Goal: Ask a question

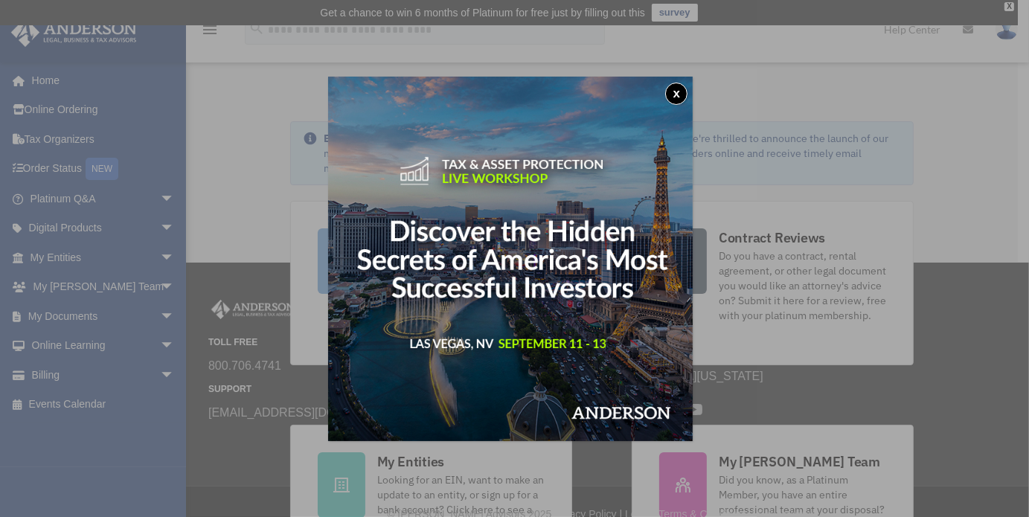
click at [678, 99] on button "x" at bounding box center [676, 94] width 22 height 22
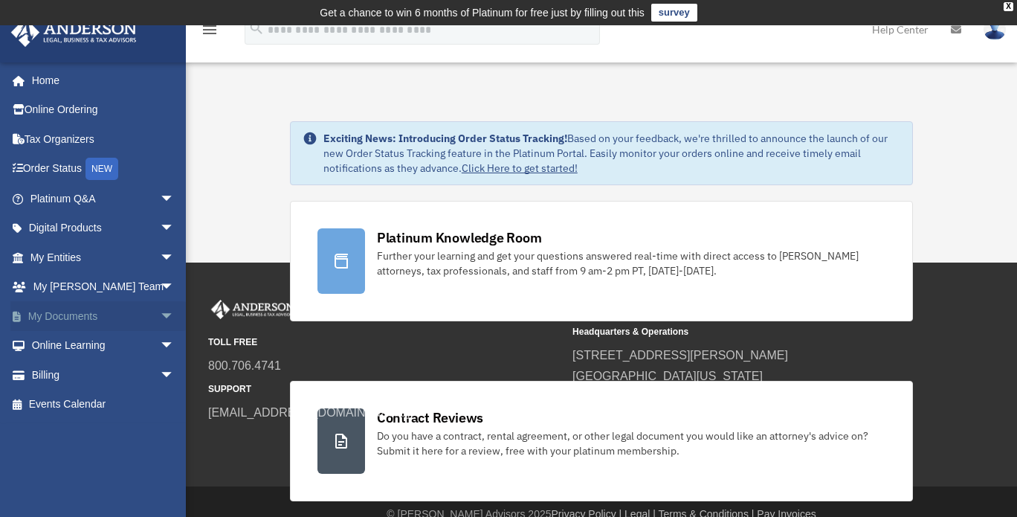
click at [160, 318] on span "arrow_drop_down" at bounding box center [175, 316] width 30 height 30
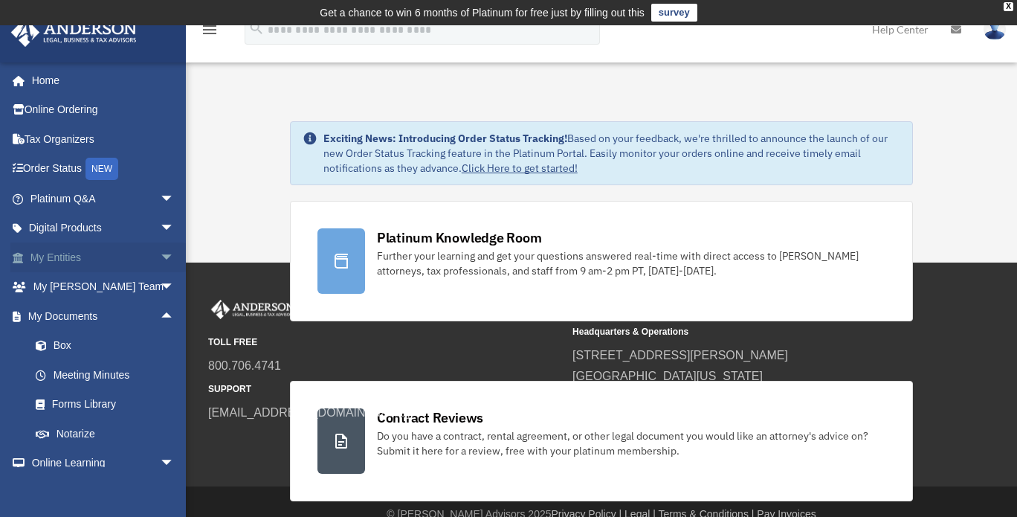
click at [160, 249] on span "arrow_drop_down" at bounding box center [175, 257] width 30 height 30
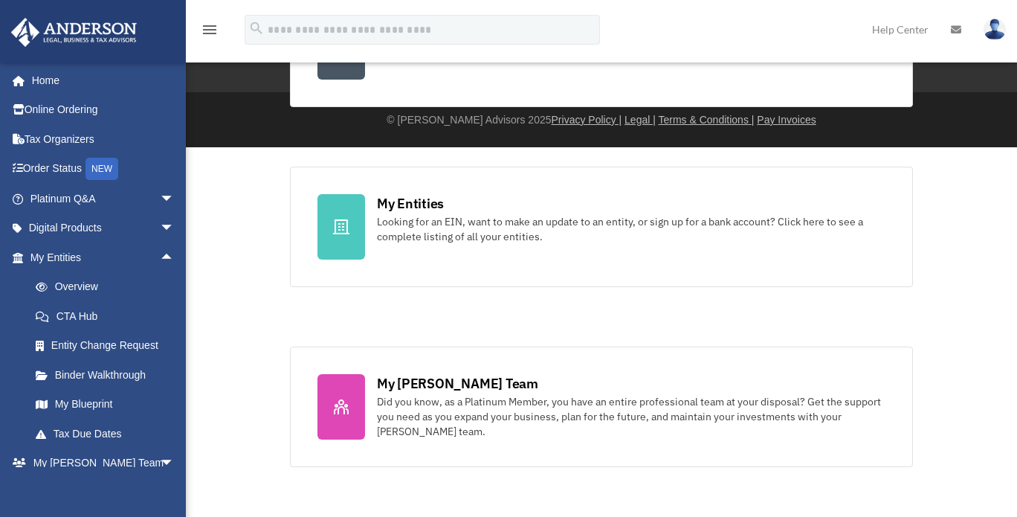
scroll to position [373, 0]
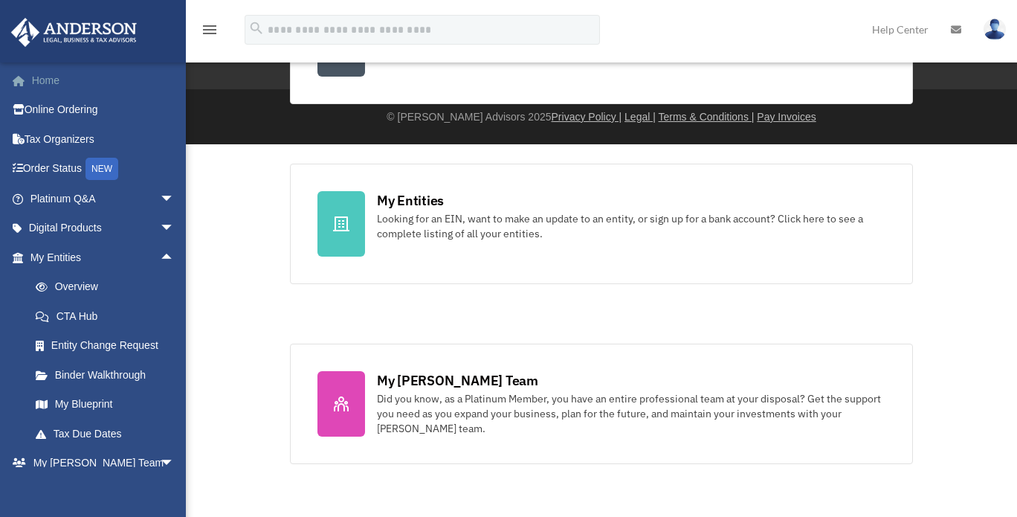
click at [34, 81] on link "Home" at bounding box center [103, 80] width 187 height 30
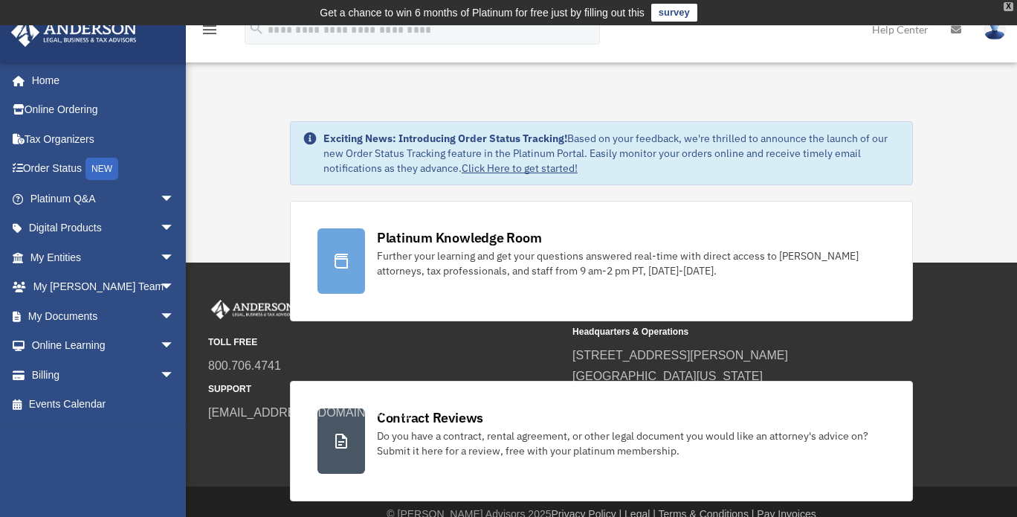
click at [1004, 2] on div "X" at bounding box center [1009, 6] width 10 height 9
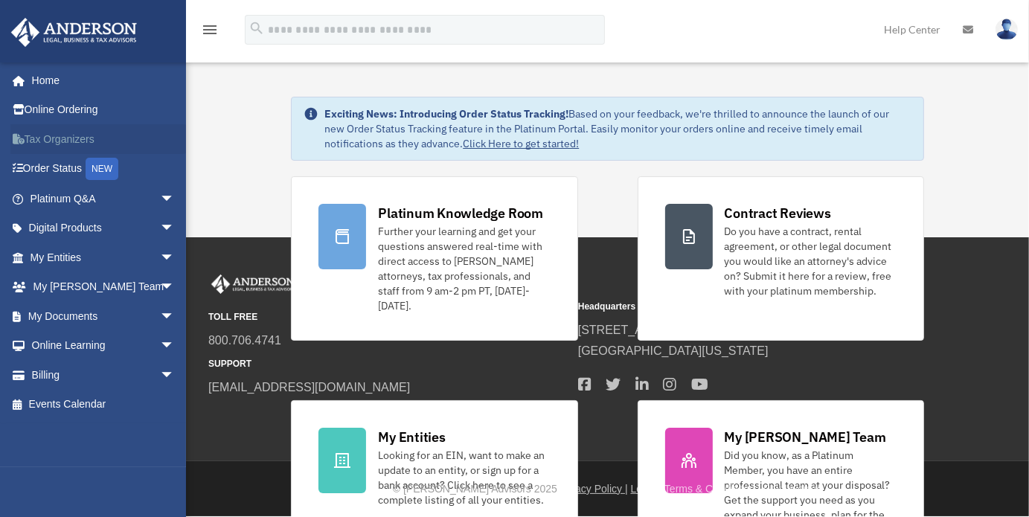
click at [87, 143] on link "Tax Organizers" at bounding box center [103, 139] width 187 height 30
click at [70, 168] on link "Order Status NEW" at bounding box center [103, 169] width 187 height 30
click at [109, 166] on div "NEW" at bounding box center [102, 169] width 33 height 22
click at [160, 309] on span "arrow_drop_down" at bounding box center [175, 316] width 30 height 30
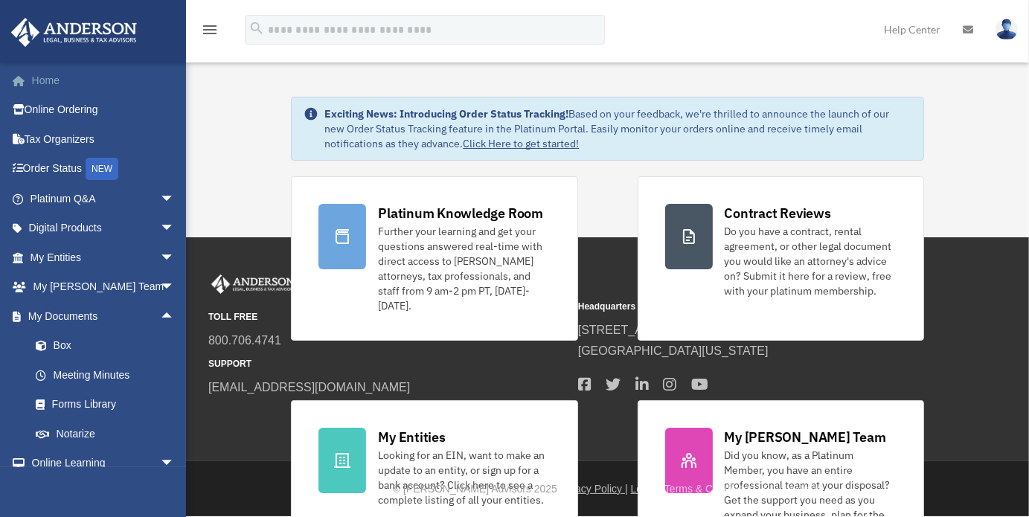
click at [74, 78] on link "Home" at bounding box center [103, 80] width 187 height 30
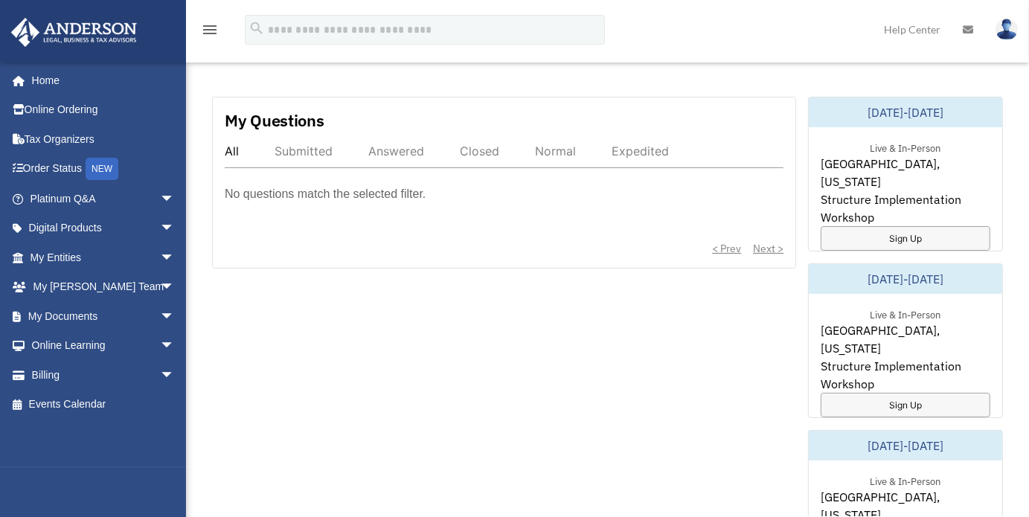
scroll to position [837, 0]
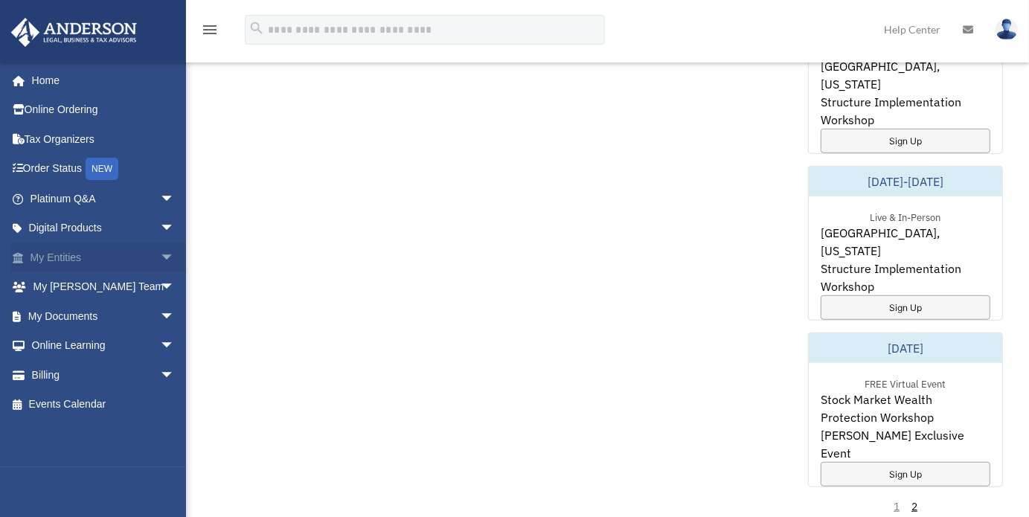
click at [97, 260] on link "My Entities arrow_drop_down" at bounding box center [103, 257] width 187 height 30
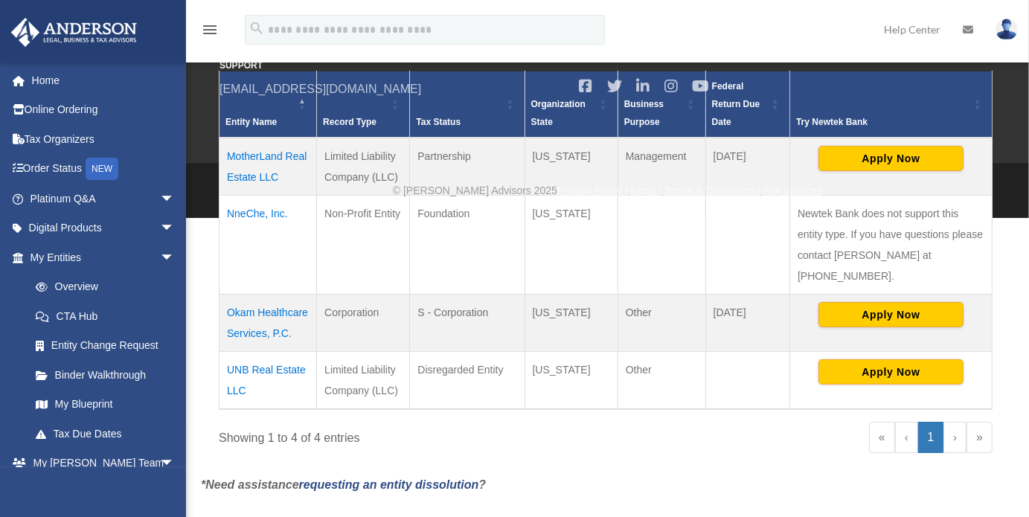
scroll to position [277, 0]
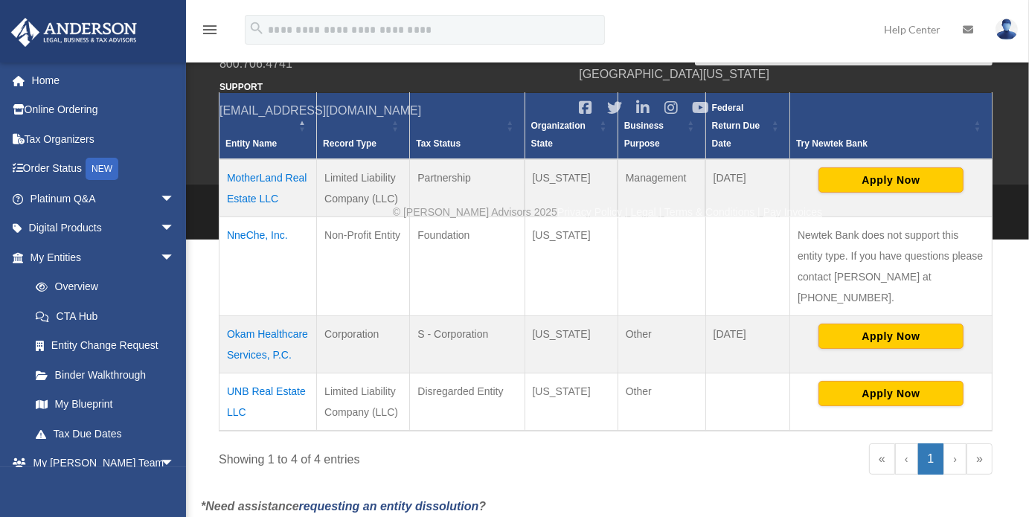
click at [263, 179] on td "MotherLand Real Estate LLC" at bounding box center [267, 188] width 97 height 58
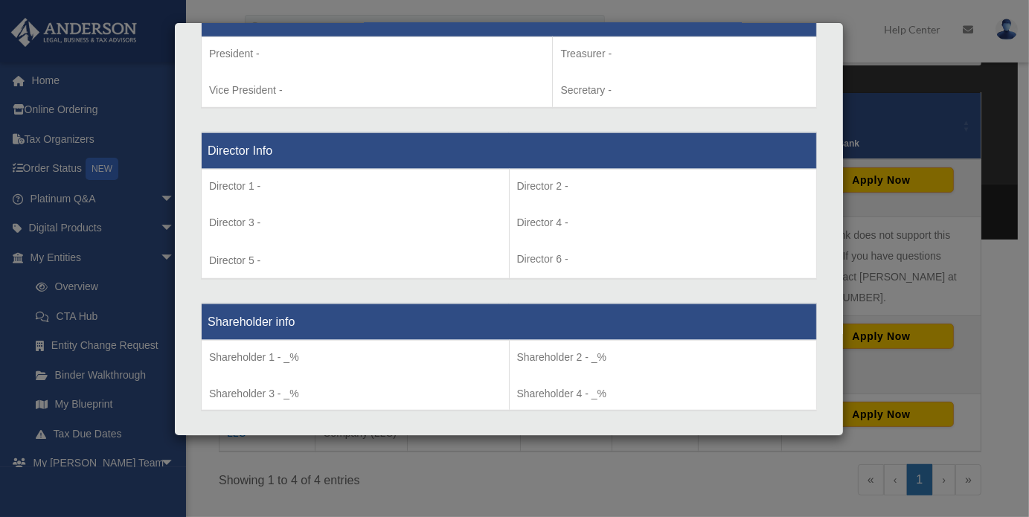
scroll to position [0, 0]
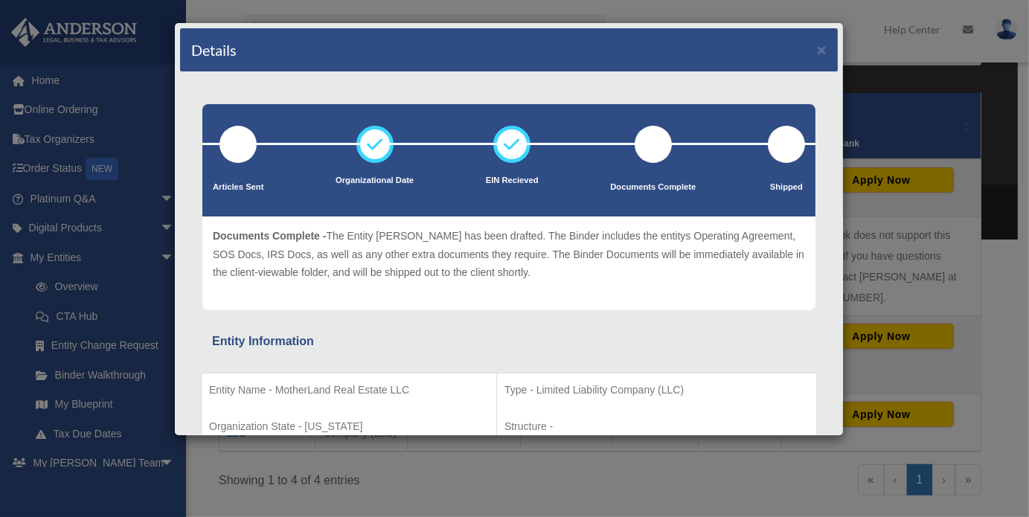
click at [856, 45] on div "Details × Articles Sent Organizational Date" at bounding box center [514, 258] width 1029 height 517
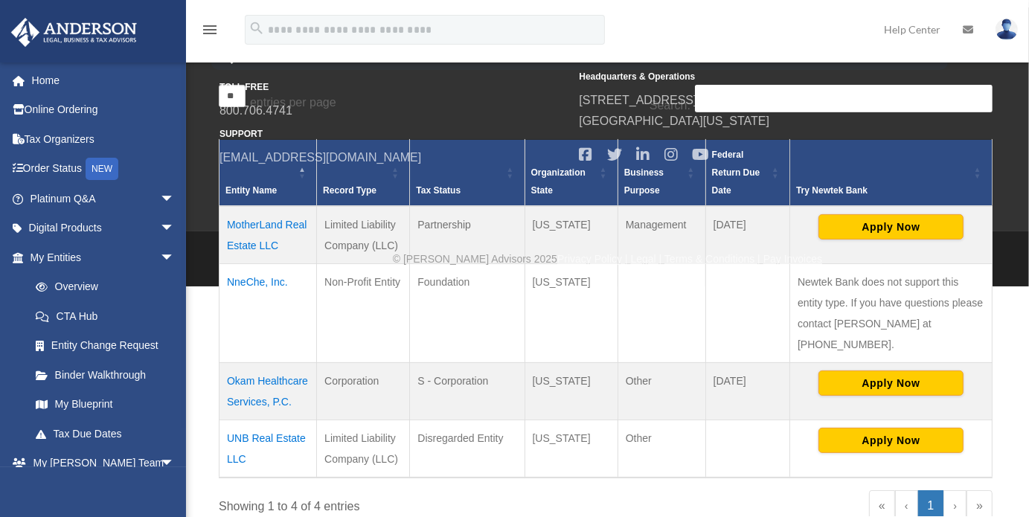
scroll to position [229, 0]
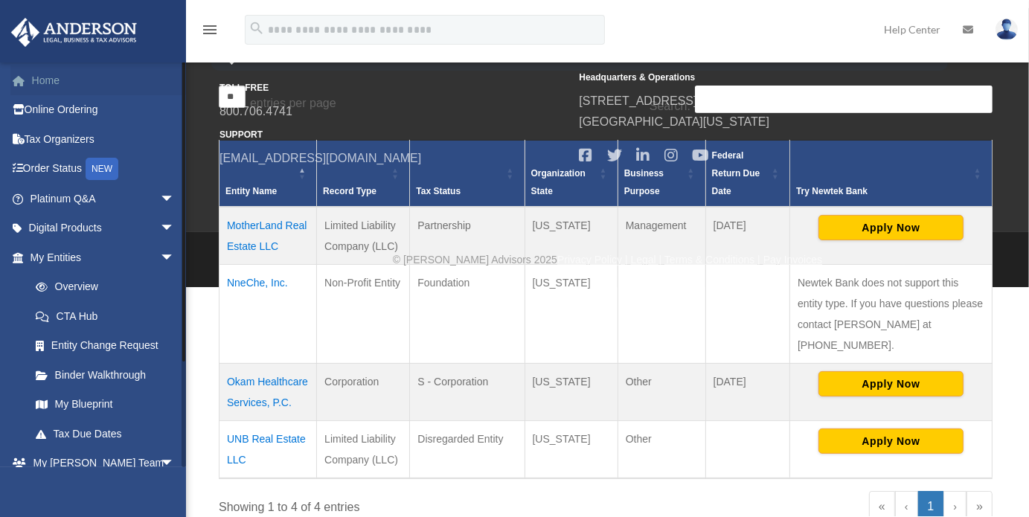
click at [48, 80] on link "Home" at bounding box center [103, 80] width 187 height 30
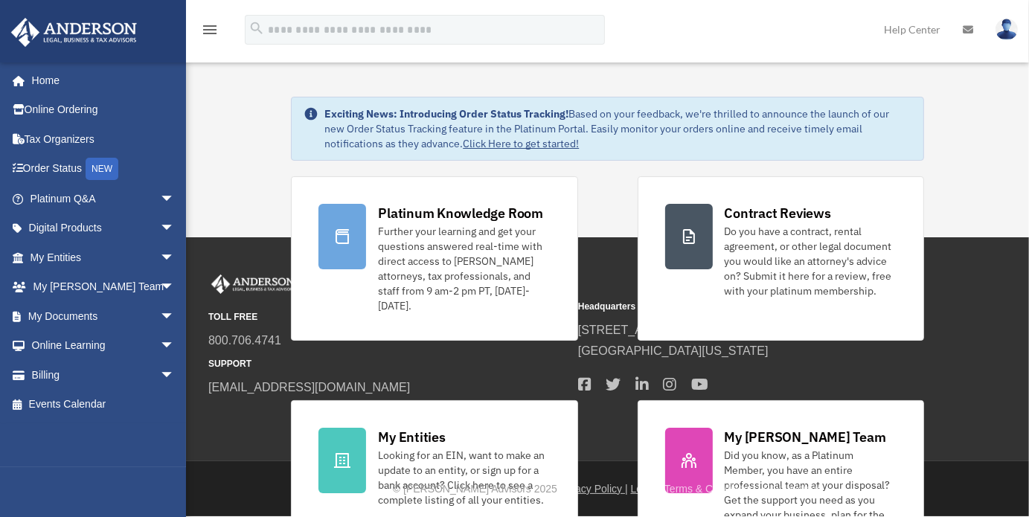
click at [1007, 28] on img at bounding box center [1006, 30] width 22 height 22
click at [160, 283] on span "arrow_drop_down" at bounding box center [175, 287] width 30 height 30
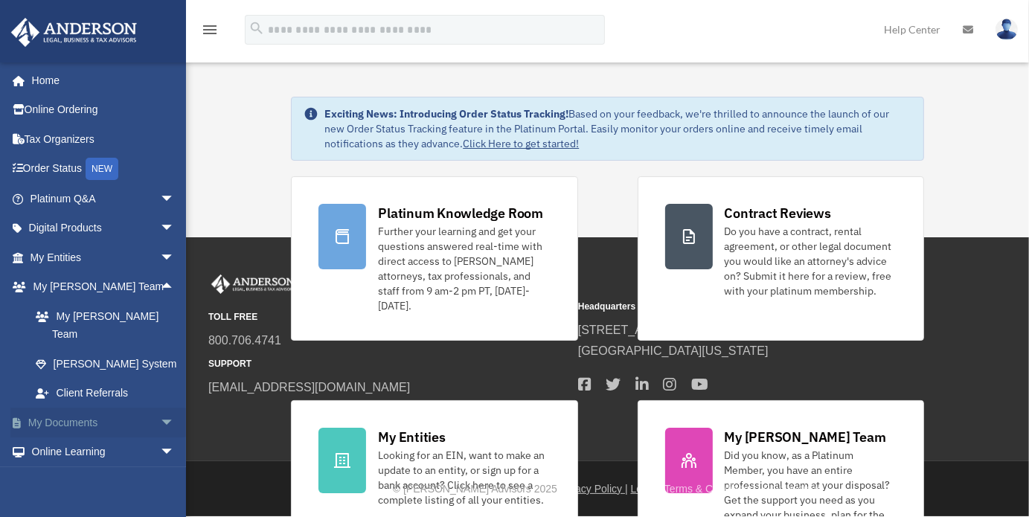
click at [160, 408] on span "arrow_drop_down" at bounding box center [175, 423] width 30 height 30
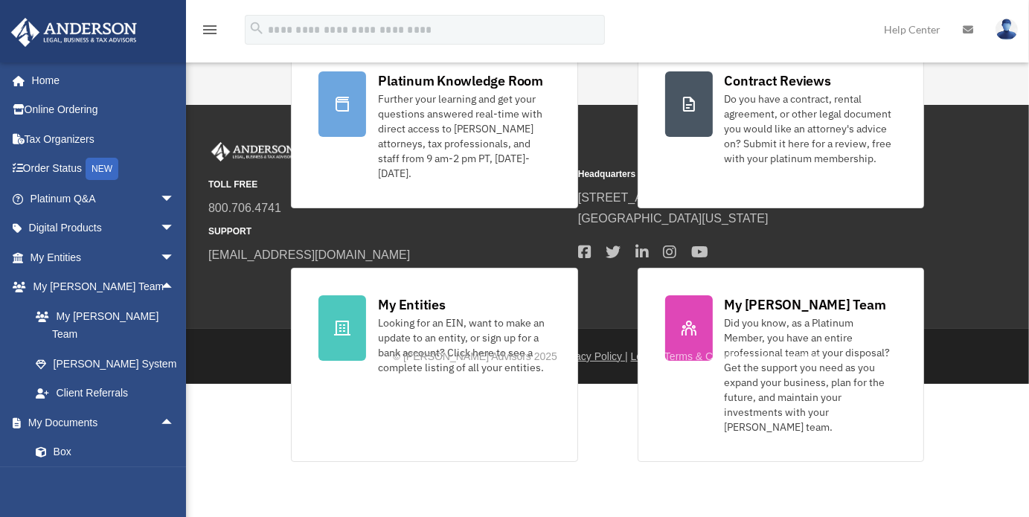
scroll to position [162, 0]
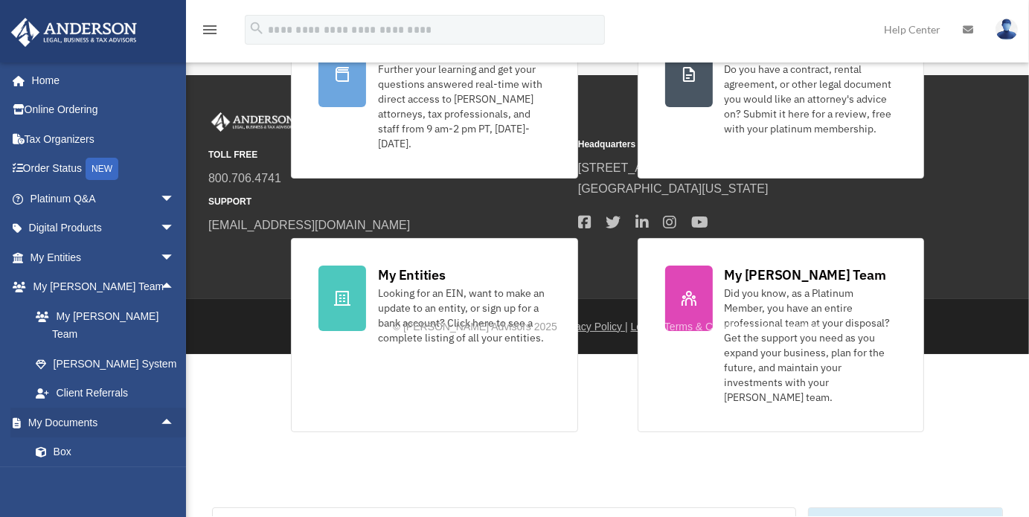
click at [87, 466] on link "Meeting Minutes" at bounding box center [109, 481] width 176 height 30
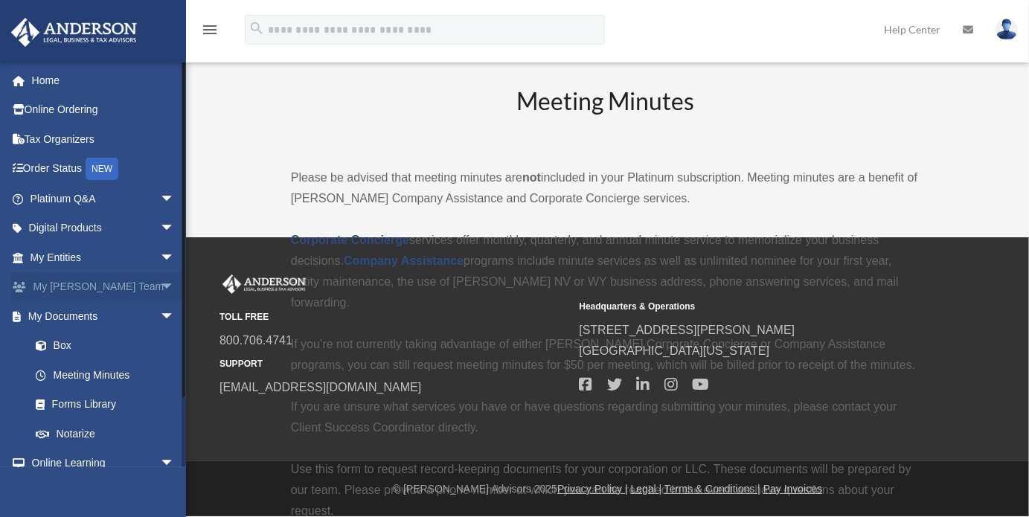
click at [160, 283] on span "arrow_drop_down" at bounding box center [175, 287] width 30 height 30
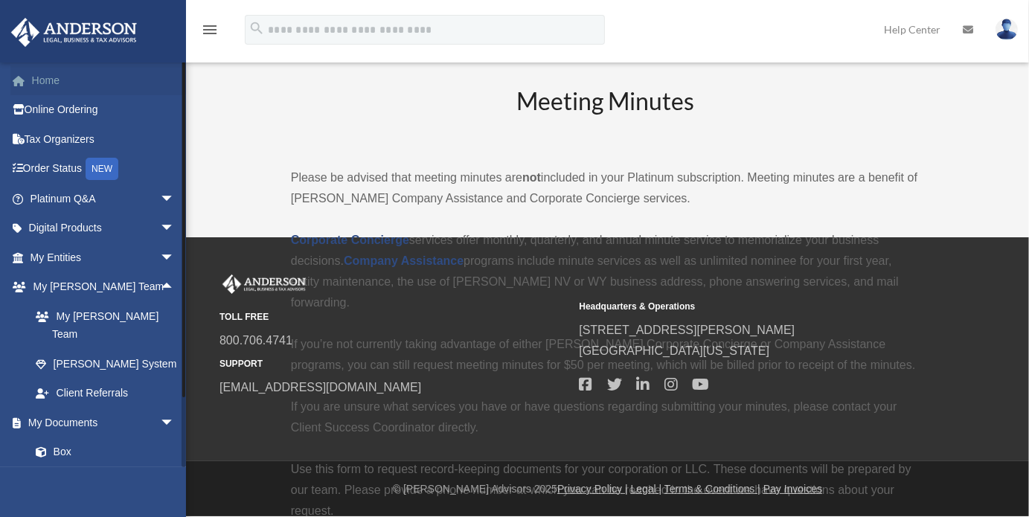
click at [61, 80] on link "Home" at bounding box center [103, 80] width 187 height 30
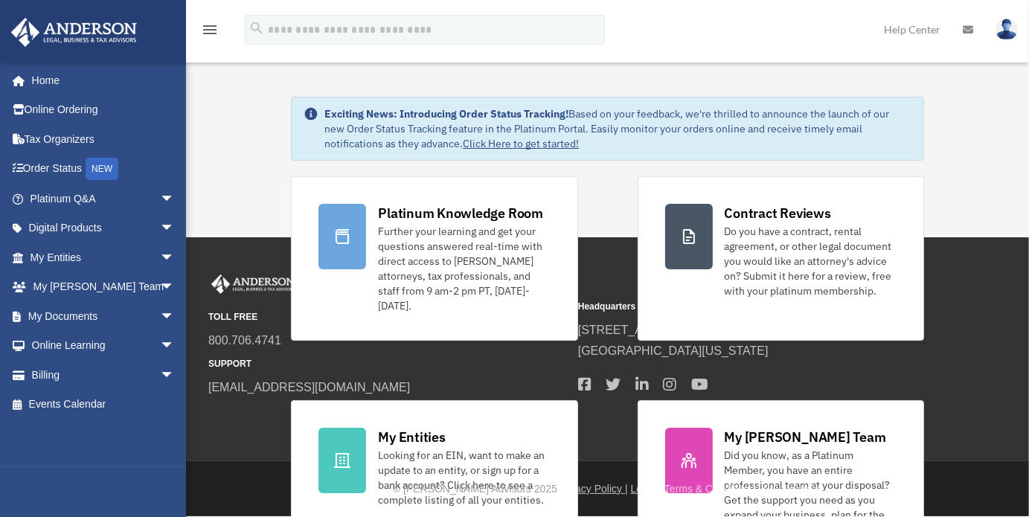
click at [207, 32] on icon "menu" at bounding box center [210, 30] width 18 height 18
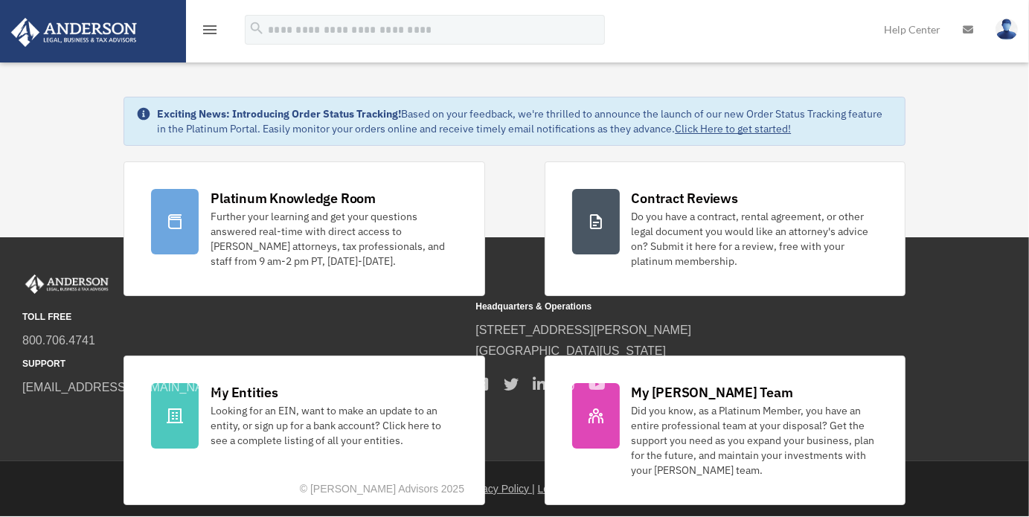
click at [207, 32] on icon "menu" at bounding box center [210, 30] width 18 height 18
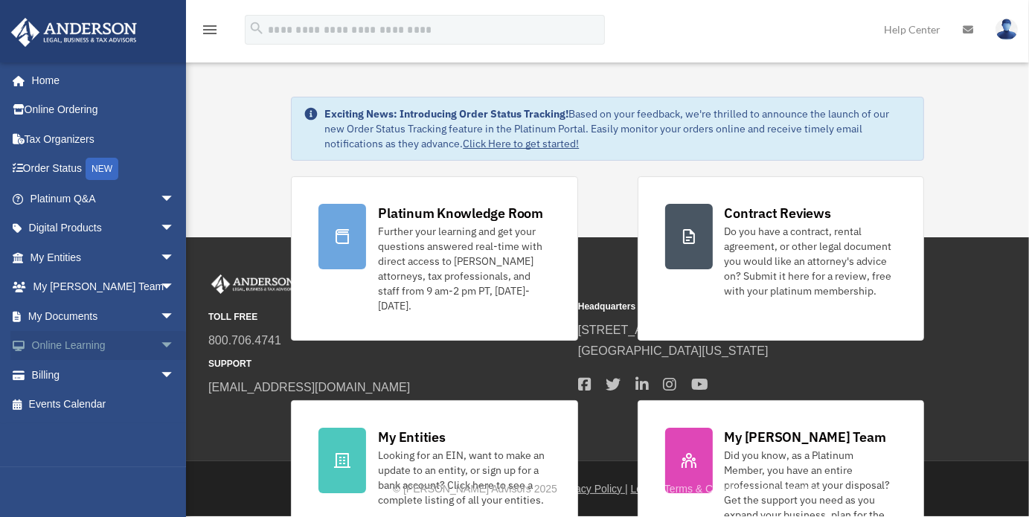
click at [160, 340] on span "arrow_drop_down" at bounding box center [175, 346] width 30 height 30
click at [160, 454] on span "arrow_drop_down" at bounding box center [175, 463] width 30 height 30
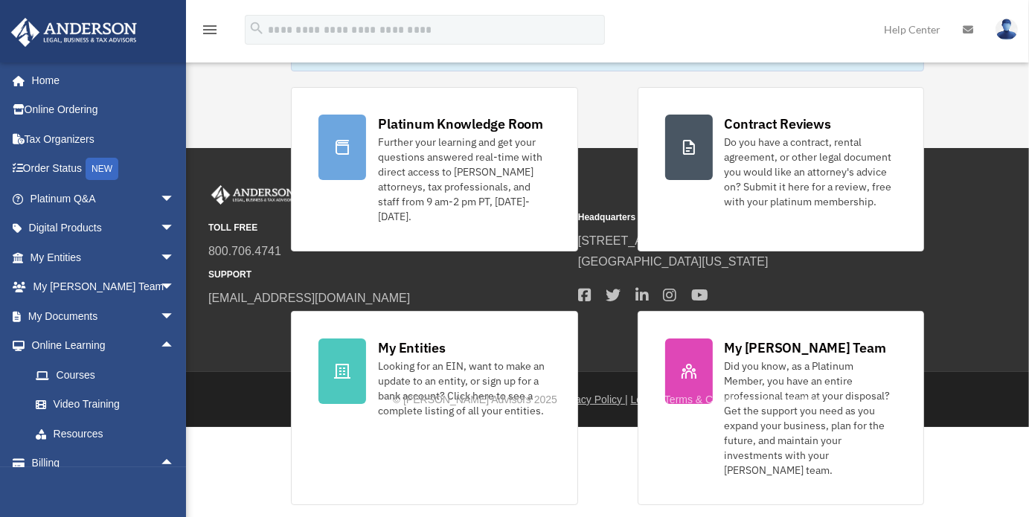
scroll to position [92, 0]
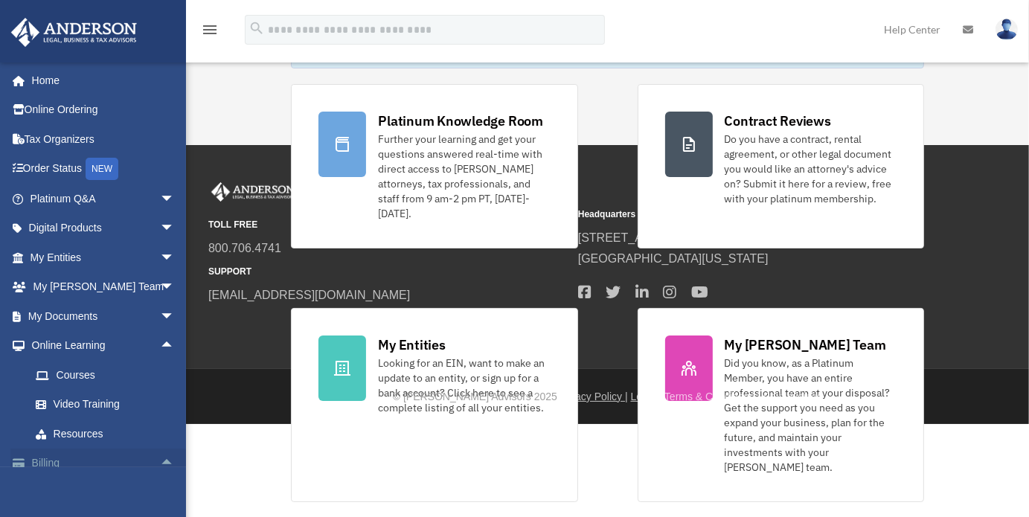
click at [22, 466] on span at bounding box center [26, 463] width 11 height 10
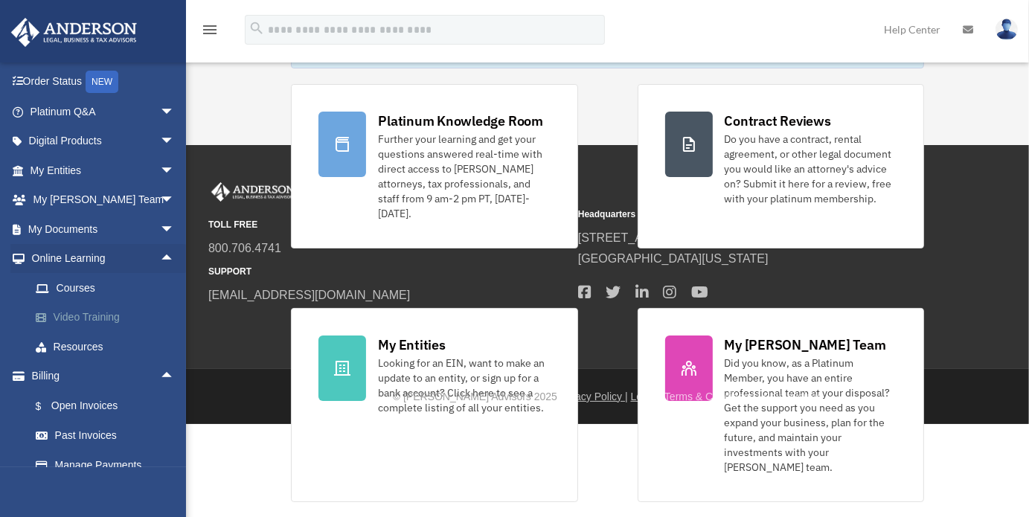
scroll to position [132, 0]
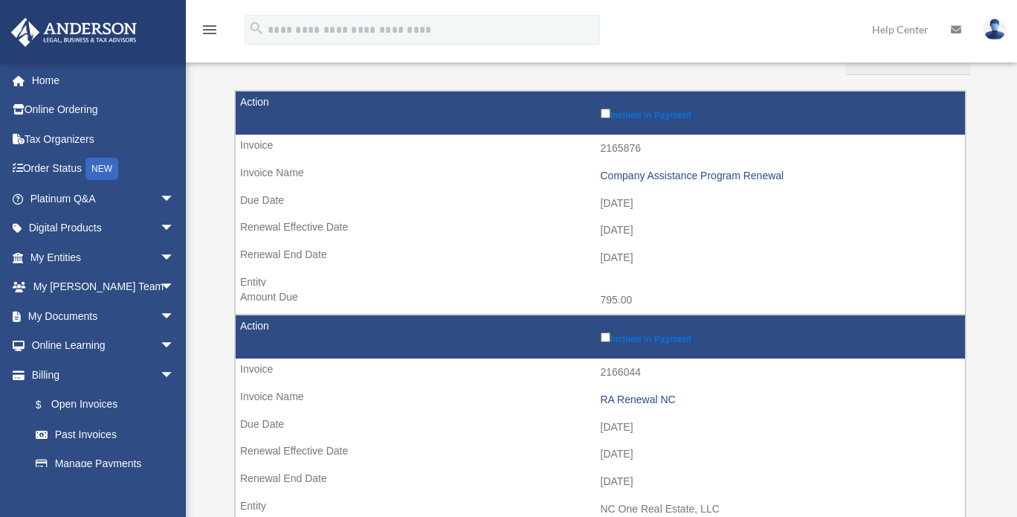
scroll to position [167, 0]
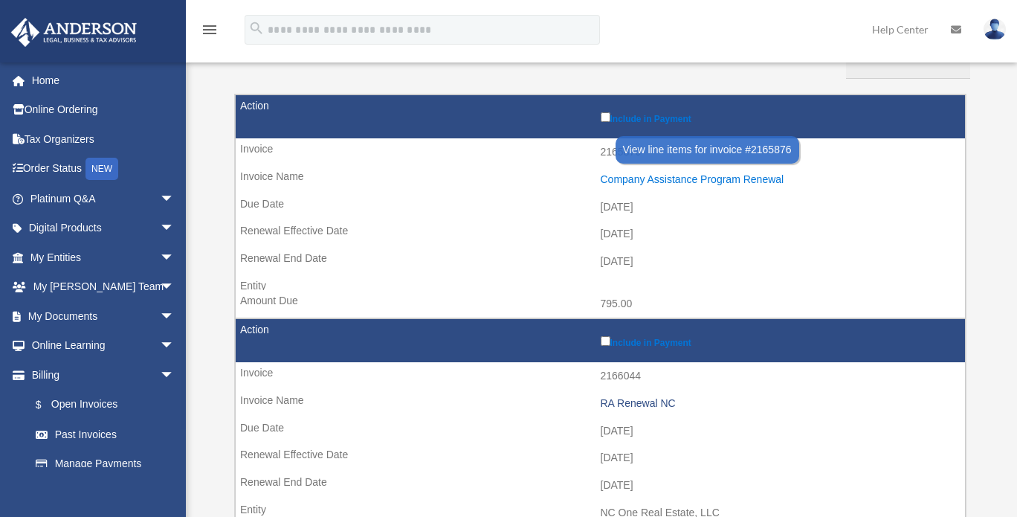
click at [663, 175] on div "Company Assistance Program Renewal" at bounding box center [780, 179] width 358 height 13
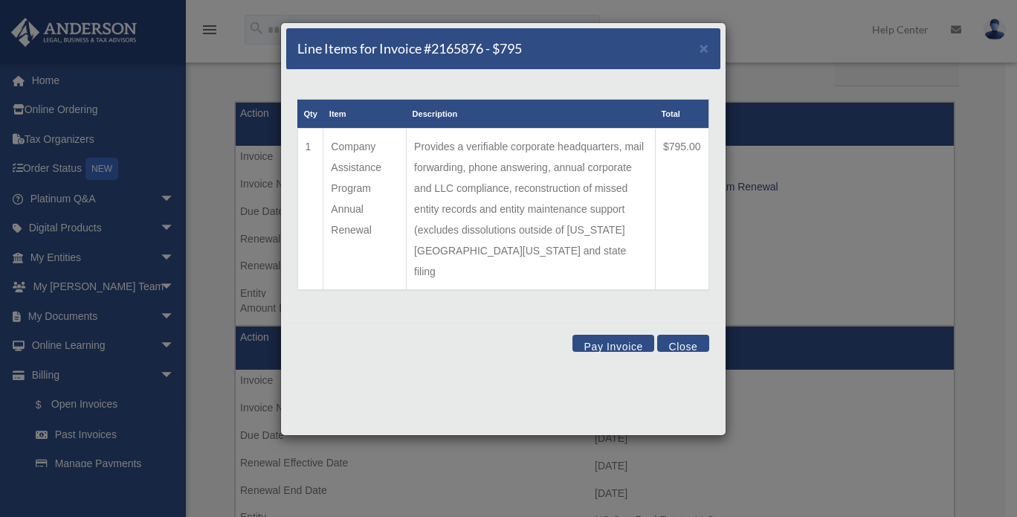
scroll to position [138, 0]
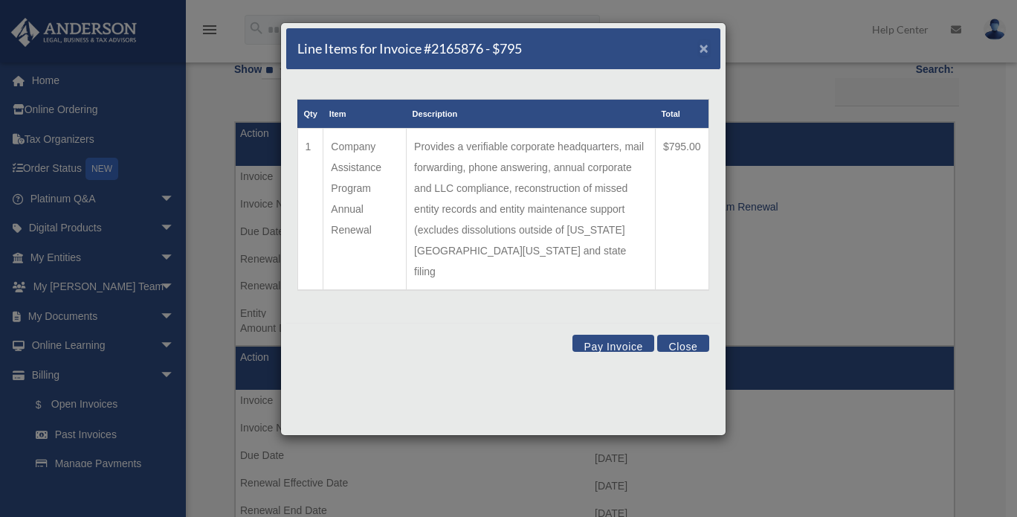
click at [707, 48] on span "×" at bounding box center [705, 47] width 10 height 17
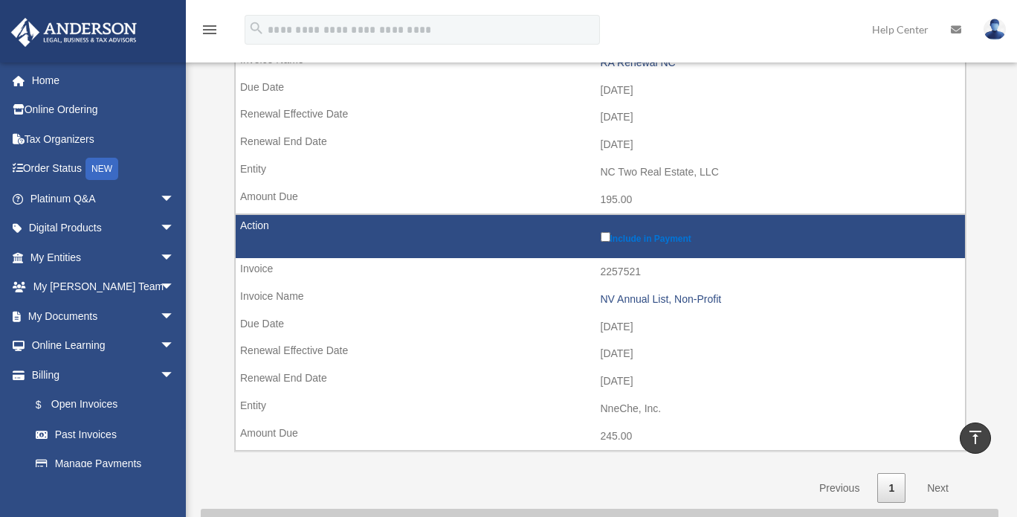
scroll to position [755, 0]
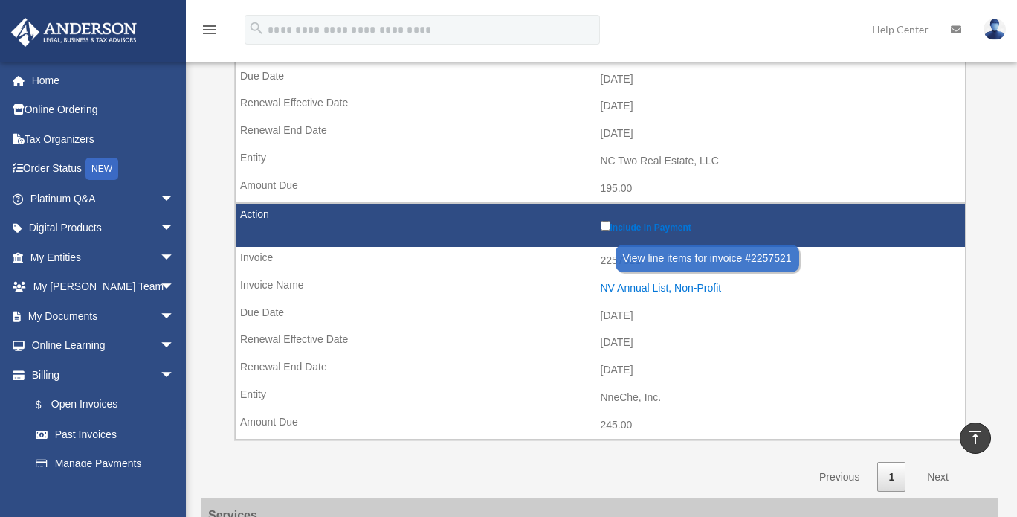
click at [674, 283] on div "NV Annual List, Non-Profit" at bounding box center [780, 288] width 358 height 13
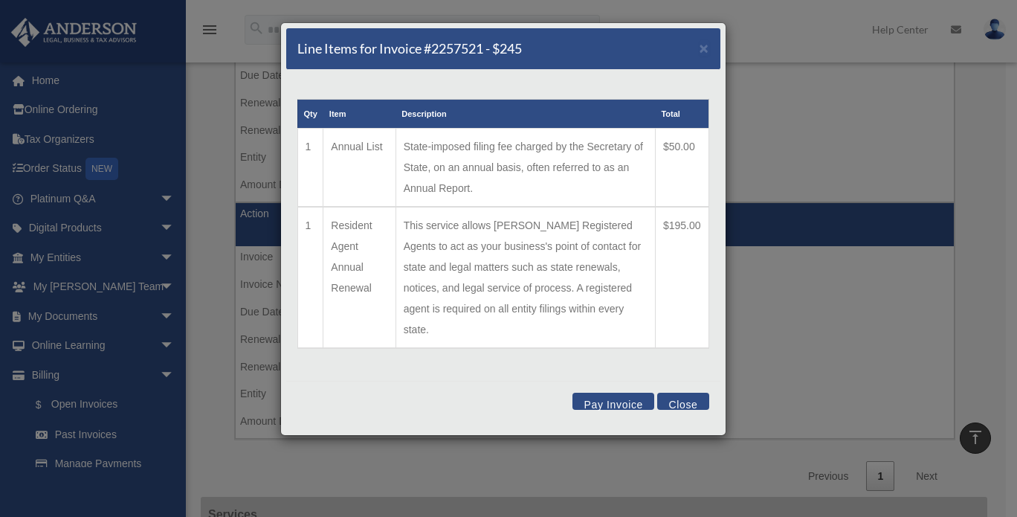
click at [682, 393] on button "Close" at bounding box center [683, 401] width 51 height 17
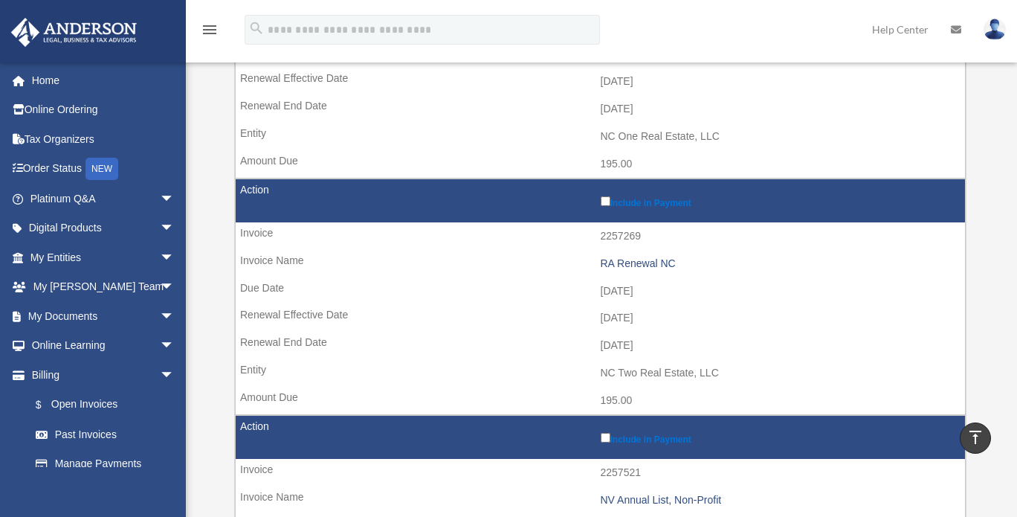
scroll to position [541, 0]
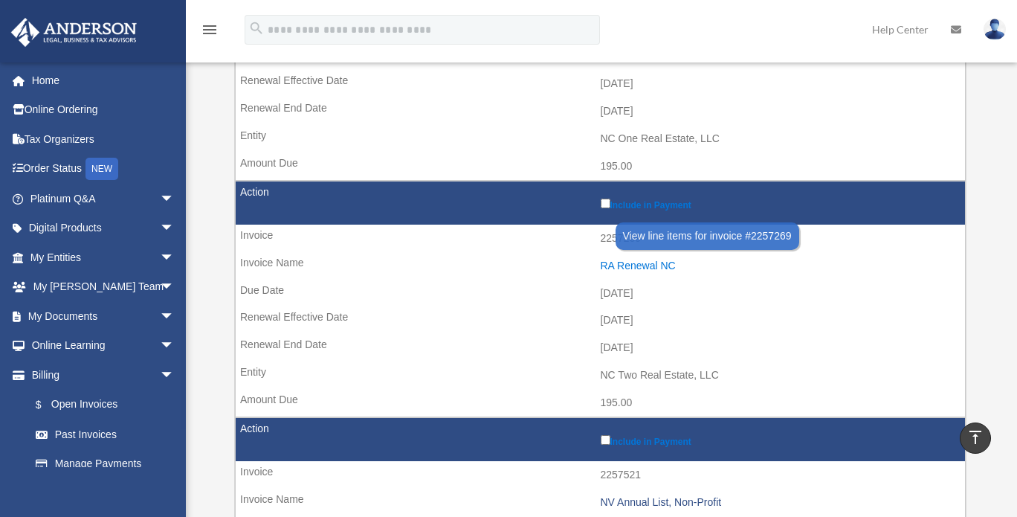
click at [649, 260] on div "RA Renewal NC" at bounding box center [780, 266] width 358 height 13
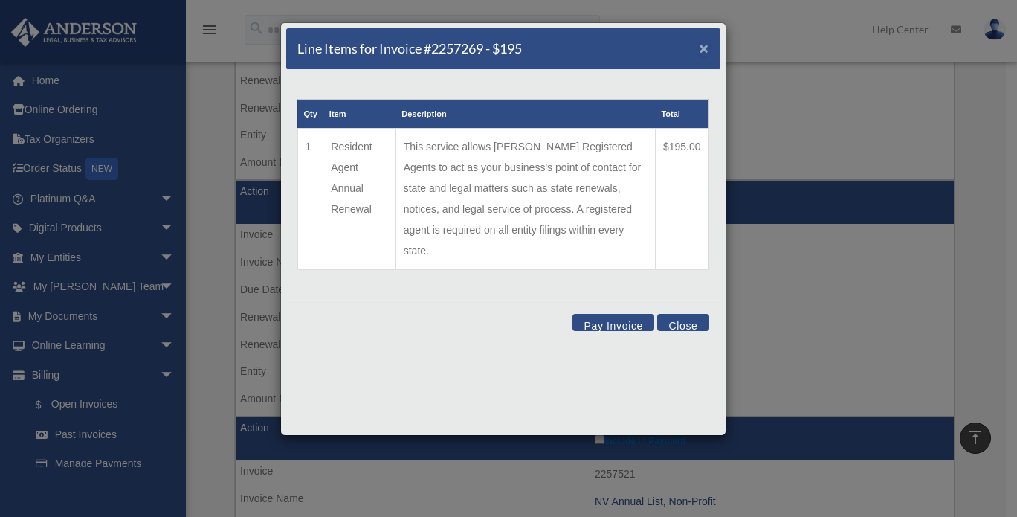
click at [704, 46] on span "×" at bounding box center [705, 47] width 10 height 17
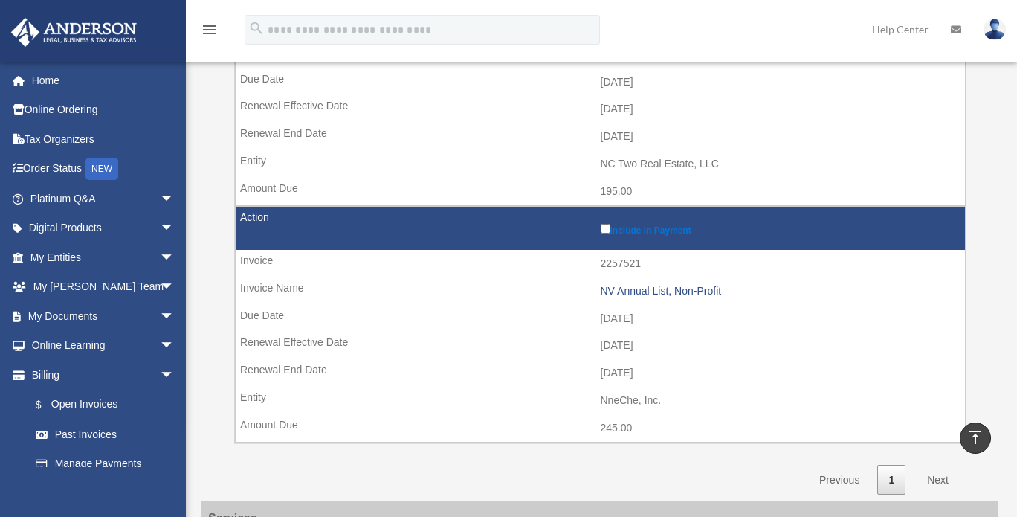
scroll to position [1042, 0]
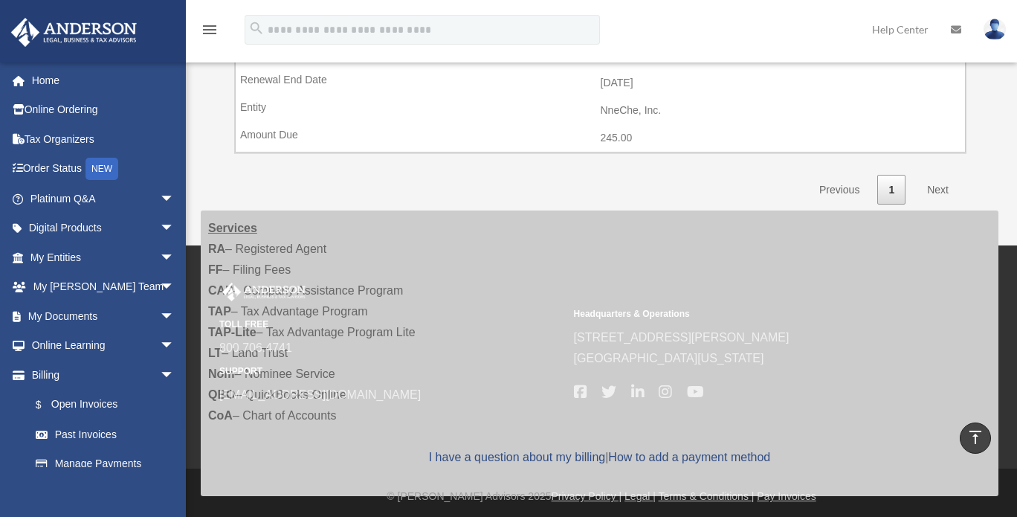
click at [936, 184] on link "Next" at bounding box center [938, 190] width 44 height 30
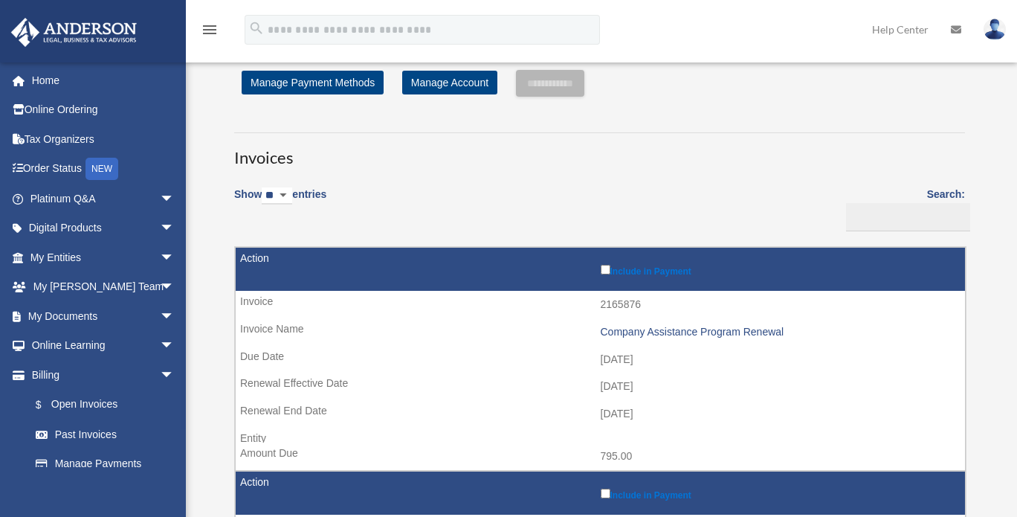
scroll to position [0, 0]
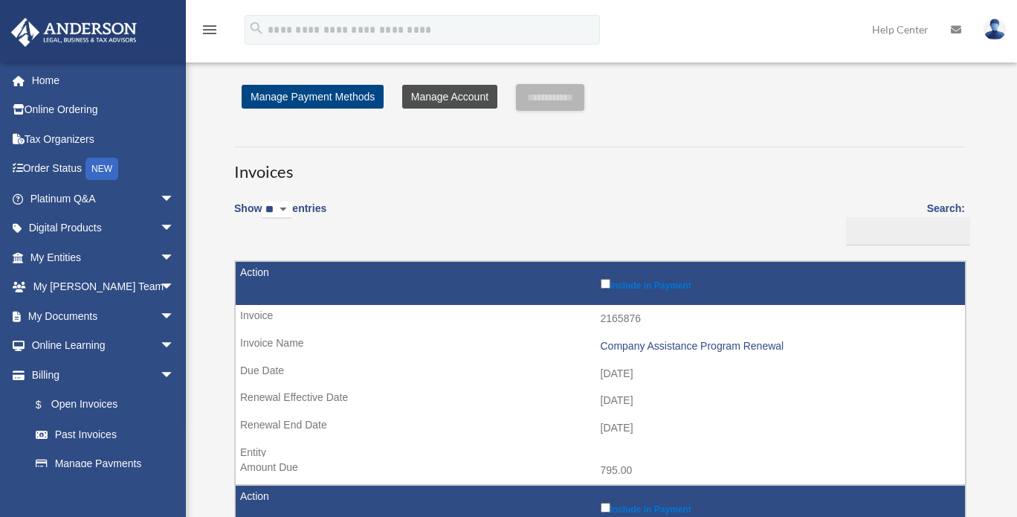
click at [457, 92] on link "Manage Account" at bounding box center [449, 97] width 95 height 24
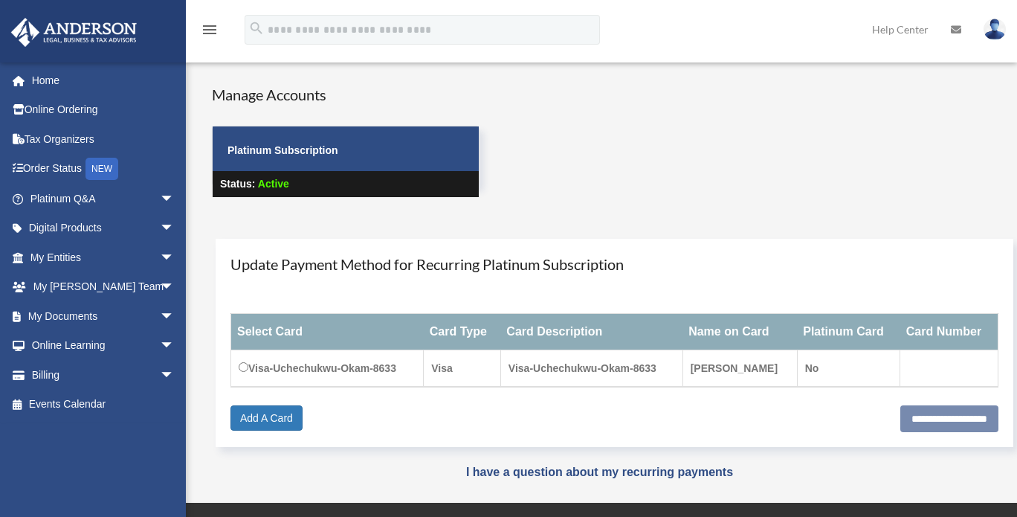
click at [207, 29] on icon "menu" at bounding box center [210, 30] width 18 height 18
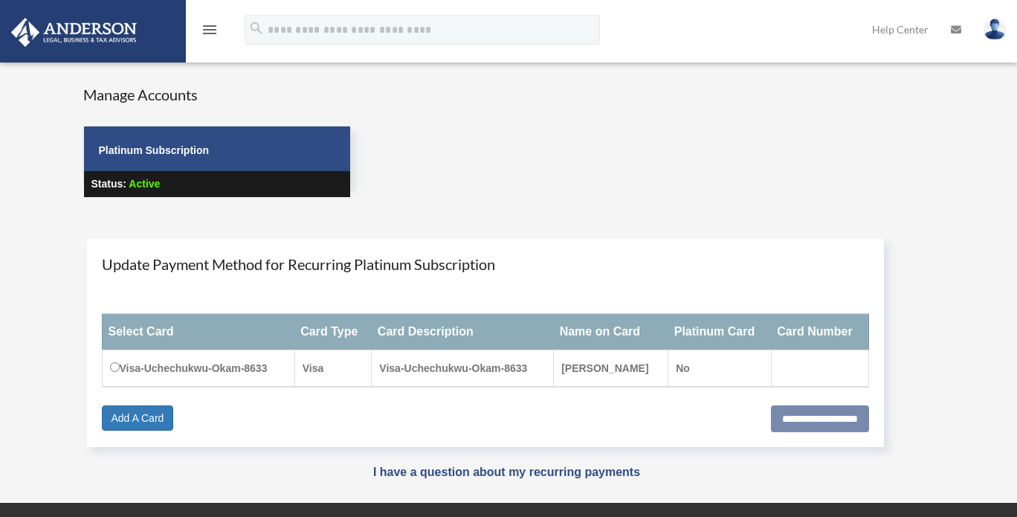
click at [207, 29] on icon "menu" at bounding box center [210, 30] width 18 height 18
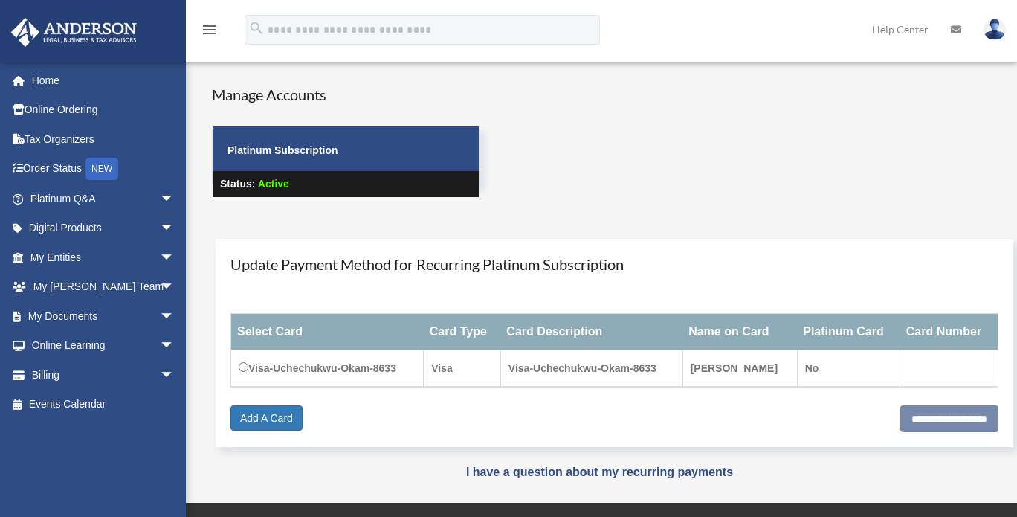
click at [213, 31] on icon "menu" at bounding box center [210, 30] width 18 height 18
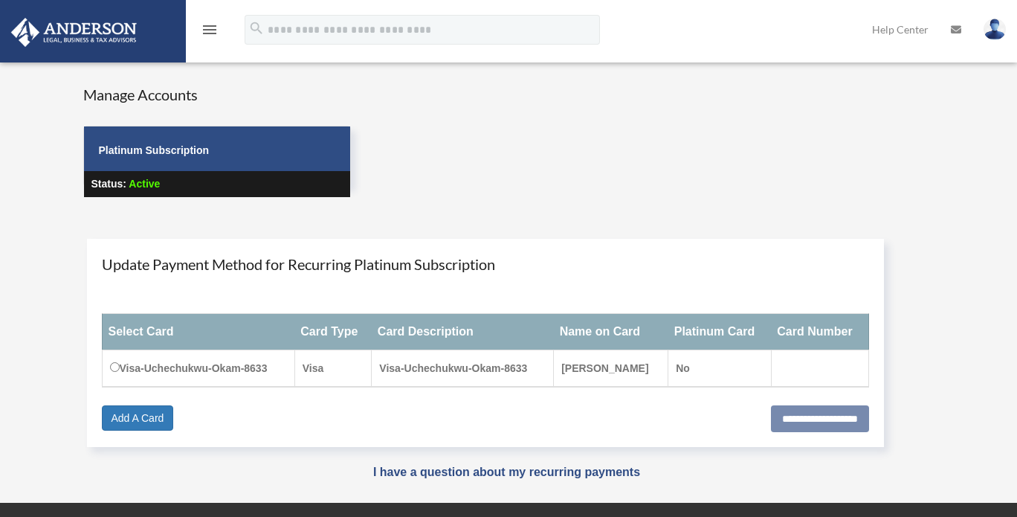
click at [213, 31] on icon "menu" at bounding box center [210, 30] width 18 height 18
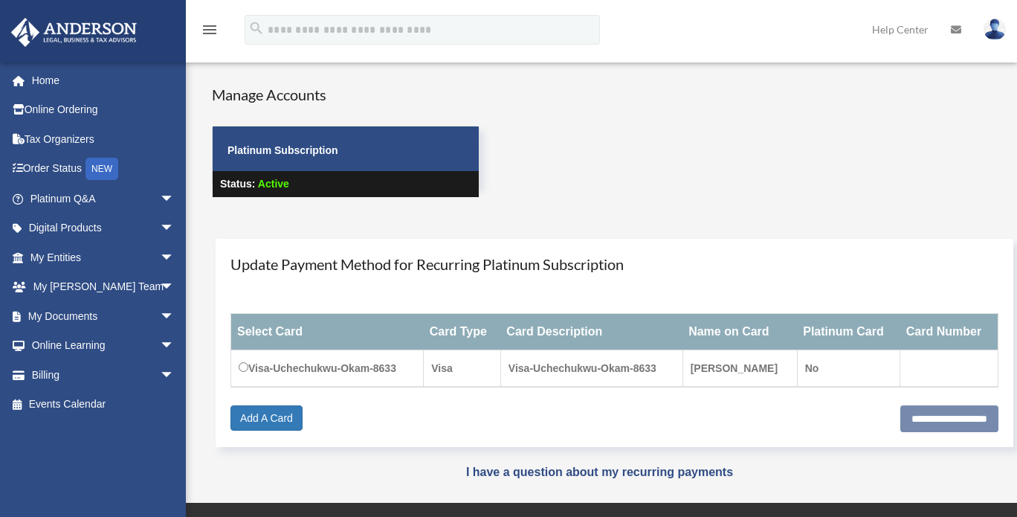
click at [213, 31] on icon "menu" at bounding box center [210, 30] width 18 height 18
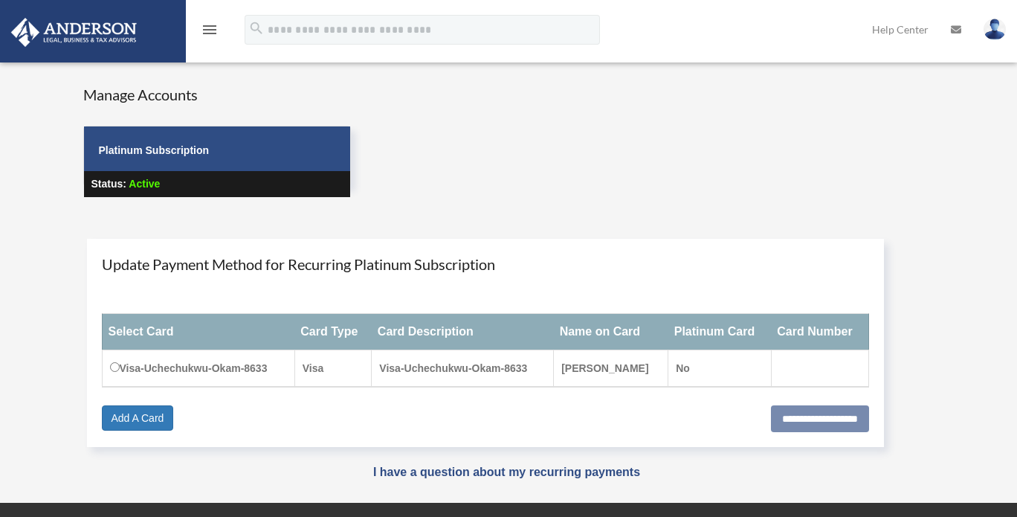
click at [213, 31] on icon "menu" at bounding box center [210, 30] width 18 height 18
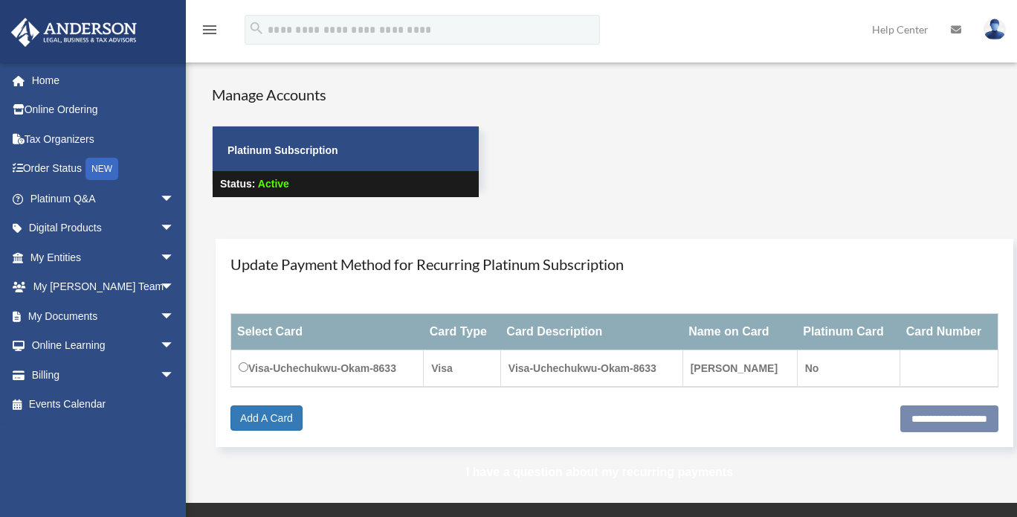
click at [638, 475] on link "I have a question about my recurring payments" at bounding box center [599, 472] width 267 height 13
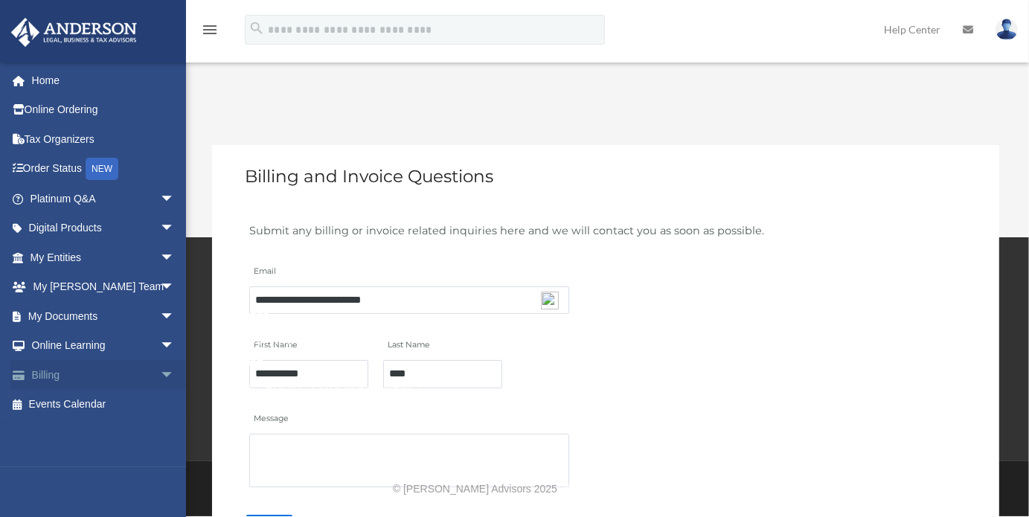
click at [79, 378] on link "Billing arrow_drop_down" at bounding box center [103, 375] width 187 height 30
click at [160, 376] on span "arrow_drop_down" at bounding box center [175, 375] width 30 height 30
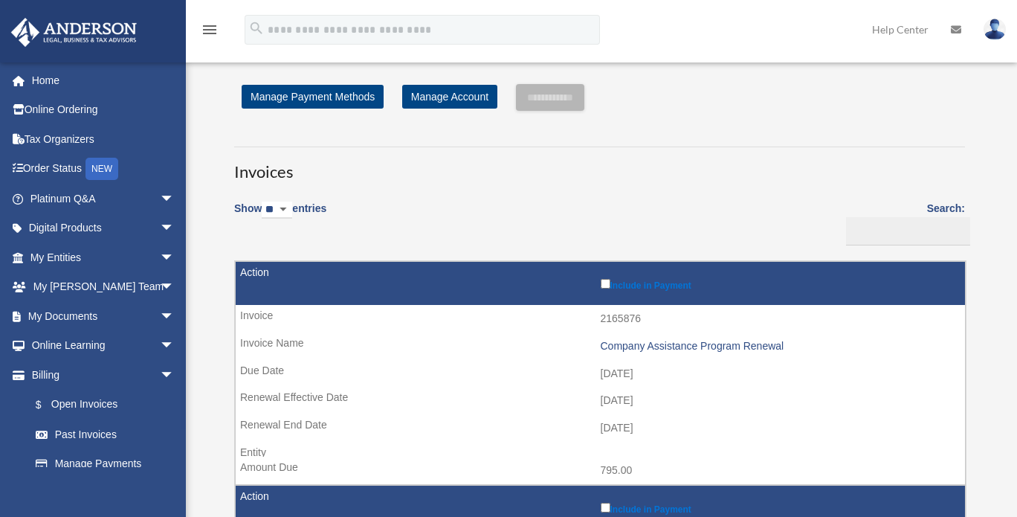
drag, startPoint x: 803, startPoint y: 346, endPoint x: 591, endPoint y: 347, distance: 211.2
click at [591, 347] on td "Company Assistance Program Renewal" at bounding box center [601, 346] width 730 height 28
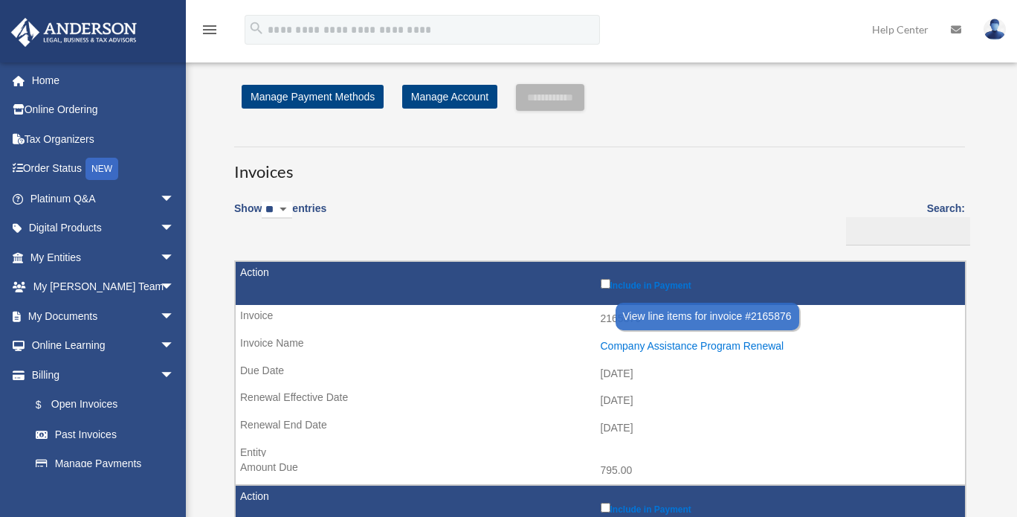
copy div "Company Assistance Program Renewal"
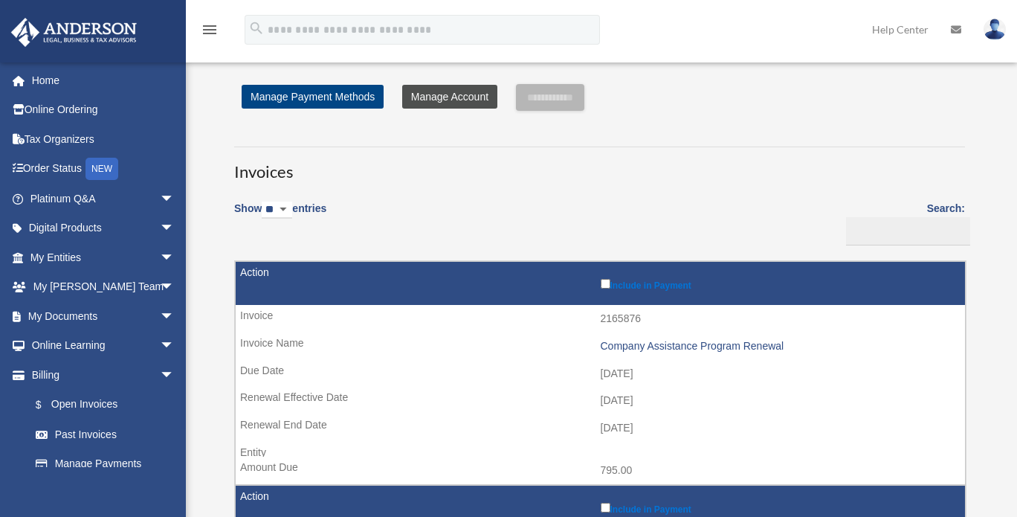
click at [431, 102] on link "Manage Account" at bounding box center [449, 97] width 95 height 24
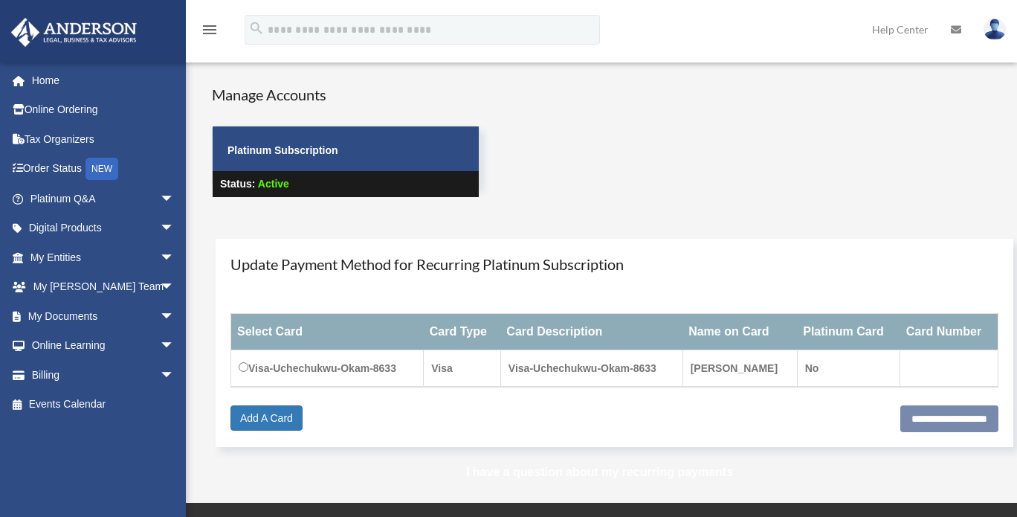
click at [612, 472] on link "I have a question about my recurring payments" at bounding box center [599, 472] width 267 height 13
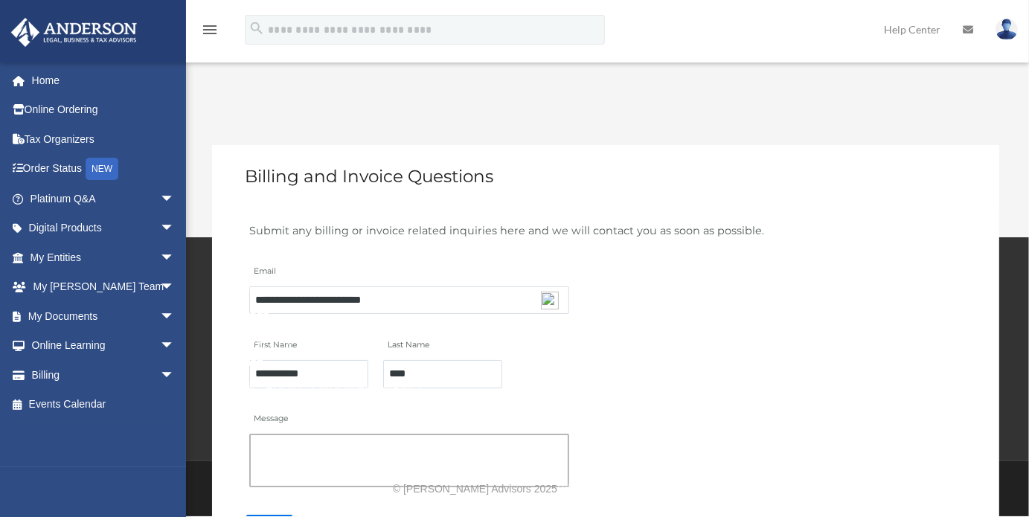
click at [269, 447] on textarea "Message" at bounding box center [409, 461] width 320 height 54
paste textarea "**********"
click at [256, 446] on textarea "**********" at bounding box center [409, 461] width 320 height 54
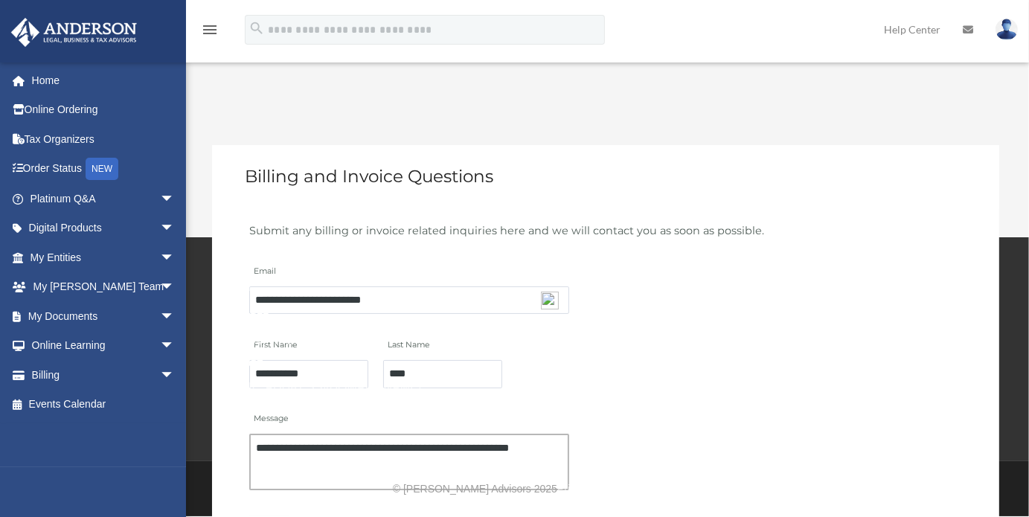
click at [308, 468] on textarea "**********" at bounding box center [409, 462] width 320 height 57
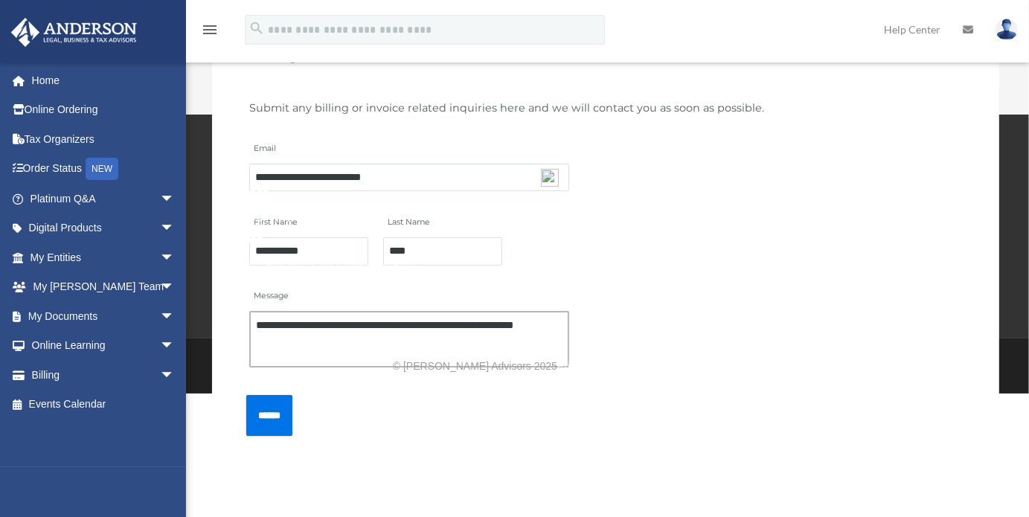
scroll to position [123, 0]
type textarea "**********"
click at [283, 412] on input "******" at bounding box center [269, 414] width 46 height 41
